Goal: Transaction & Acquisition: Purchase product/service

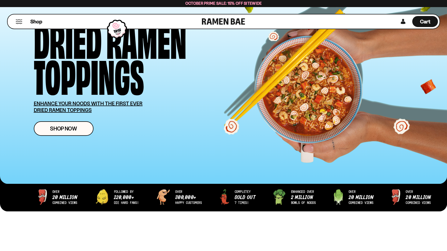
scroll to position [6, 0]
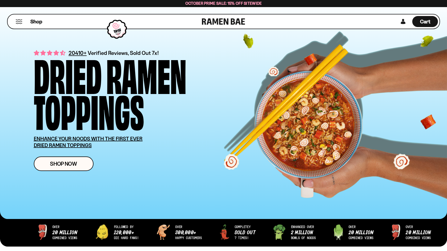
click at [17, 21] on button "Mobile Menu Trigger" at bounding box center [18, 21] width 7 height 4
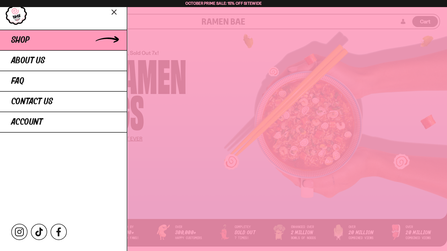
click at [26, 41] on span "Shop" at bounding box center [20, 39] width 18 height 9
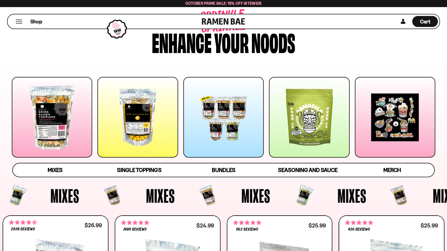
scroll to position [32, 0]
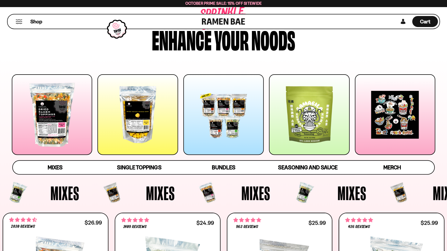
click at [139, 122] on div at bounding box center [138, 114] width 80 height 80
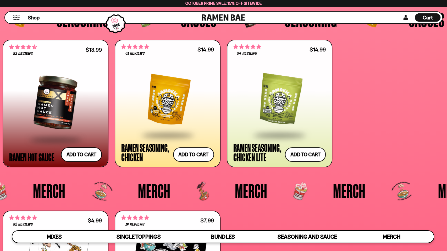
scroll to position [1386, 0]
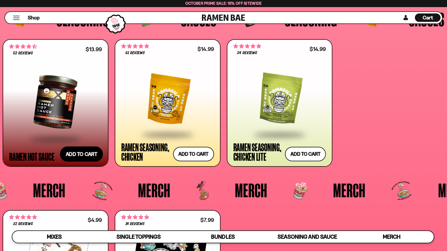
click at [85, 154] on button "Add to cart Add ― Regular price $13.99 Regular price Sale price $13.99 Unit pri…" at bounding box center [81, 153] width 43 height 15
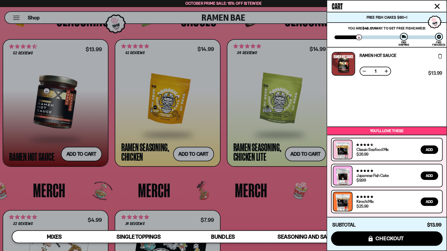
click at [0, 140] on div at bounding box center [223, 125] width 447 height 251
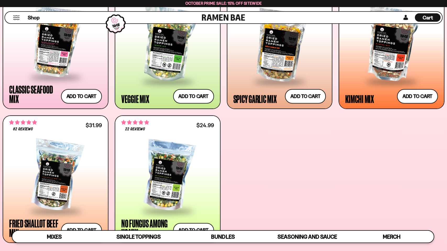
scroll to position [282, 0]
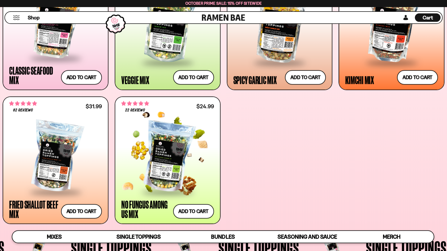
click at [165, 149] on div at bounding box center [167, 156] width 93 height 69
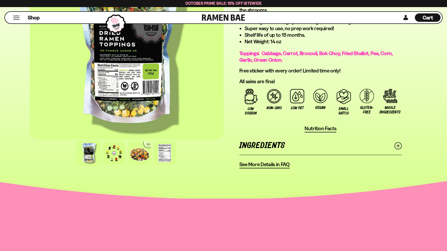
scroll to position [369, 0]
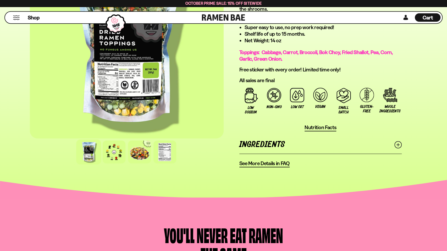
click at [397, 144] on icon at bounding box center [398, 144] width 7 height 7
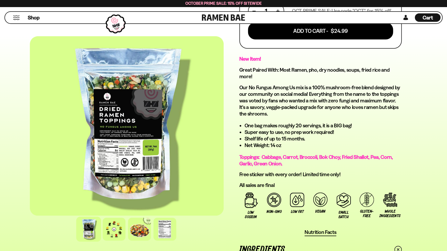
scroll to position [263, 0]
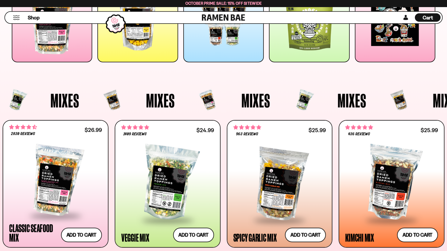
scroll to position [98, 0]
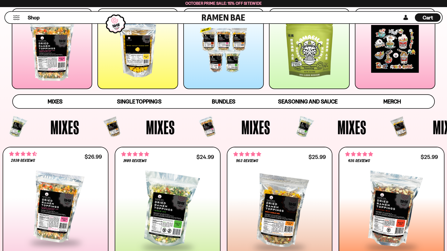
click at [427, 20] on span "Cart" at bounding box center [428, 17] width 10 height 6
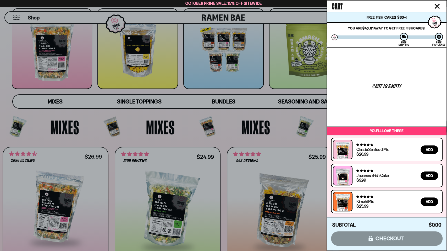
click at [266, 102] on div at bounding box center [223, 125] width 447 height 251
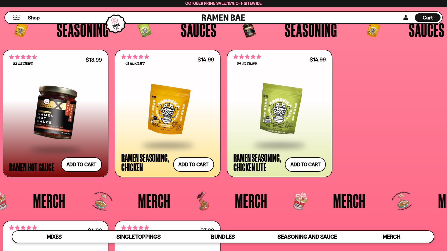
scroll to position [1375, 0]
click at [68, 118] on div at bounding box center [55, 112] width 93 height 73
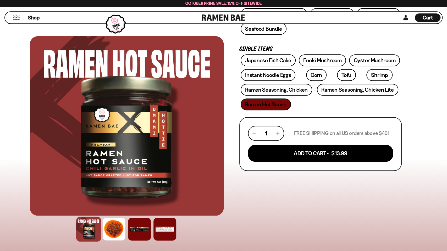
scroll to position [145, 0]
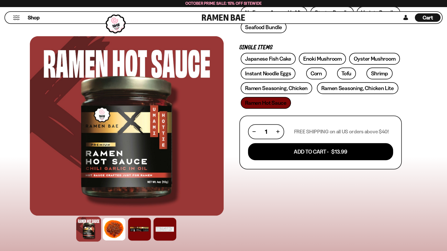
click at [278, 130] on button "button" at bounding box center [278, 131] width 3 height 3
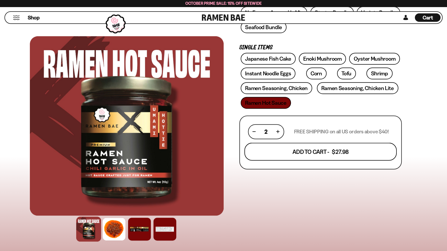
click at [312, 149] on button "Add To Cart - $27.98" at bounding box center [321, 151] width 153 height 18
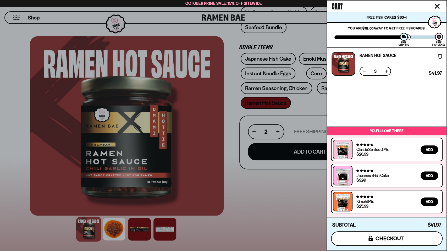
click at [385, 238] on span "checkout" at bounding box center [390, 238] width 29 height 6
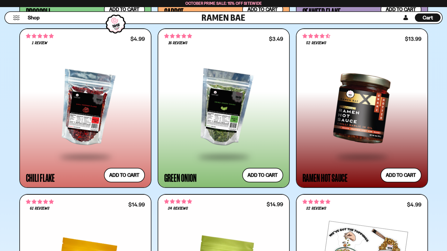
scroll to position [1787, 0]
click at [129, 176] on button "Add to cart Add ― Regular price $4.99 Regular price Sale price $4.99 Unit price…" at bounding box center [124, 174] width 43 height 15
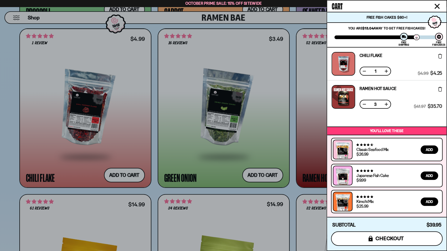
click at [384, 238] on span "checkout" at bounding box center [390, 238] width 29 height 6
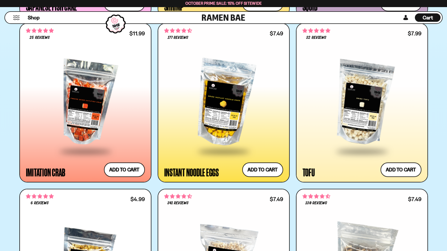
scroll to position [964, 0]
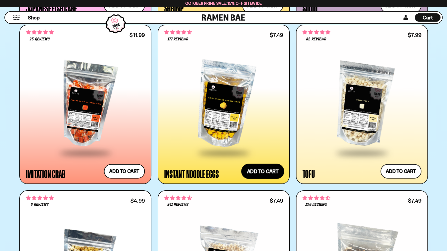
click at [269, 170] on button "Add to cart Add ― Regular price $7.49 Regular price Sale price $7.49 Unit price…" at bounding box center [262, 171] width 43 height 15
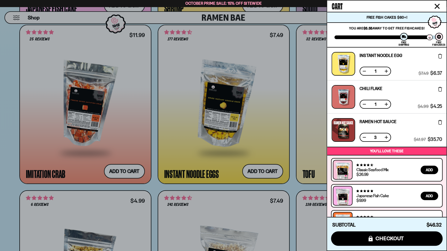
click at [441, 89] on icon at bounding box center [441, 89] width 4 height 5
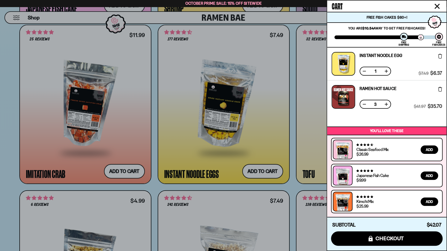
click at [294, 144] on div at bounding box center [223, 125] width 447 height 251
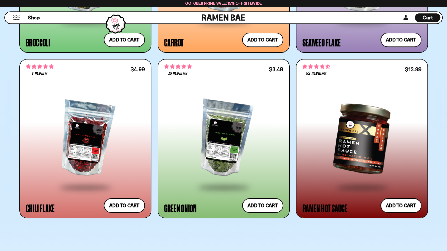
scroll to position [1759, 0]
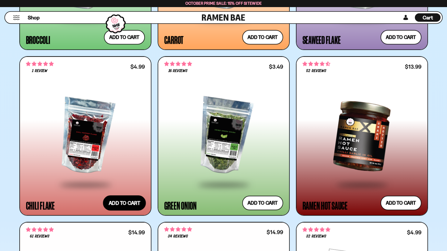
click at [122, 206] on button "Add to cart Add ― Regular price $4.99 Regular price Sale price $4.99 Unit price…" at bounding box center [124, 202] width 43 height 15
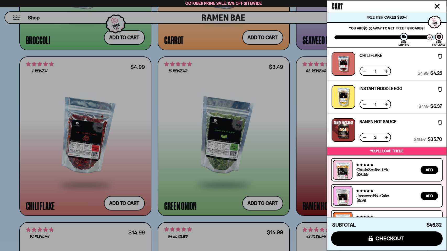
click at [261, 208] on div at bounding box center [223, 125] width 447 height 251
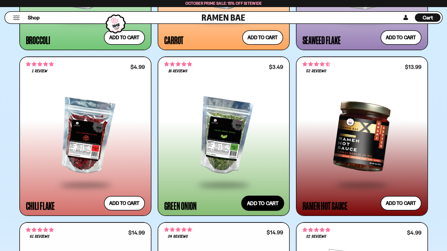
click at [265, 204] on button "Add to cart Add ― Regular price $3.49 Regular price Sale price $3.49 Unit price…" at bounding box center [262, 202] width 43 height 15
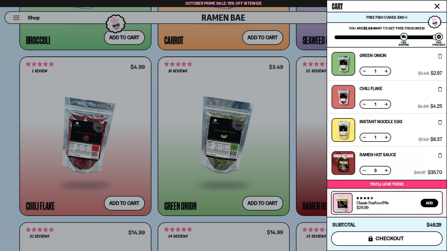
click at [393, 240] on span "checkout" at bounding box center [390, 238] width 29 height 6
